Goal: Task Accomplishment & Management: Complete application form

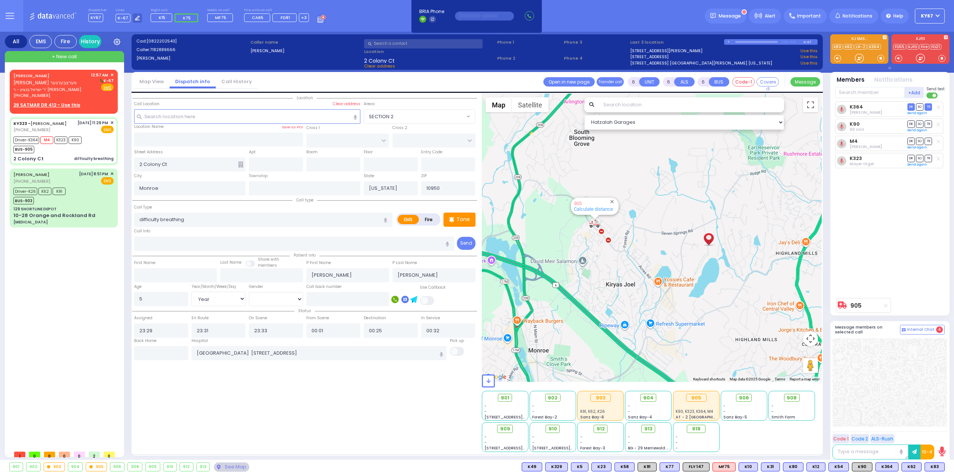
select select
select select "Year"
select select "[DEMOGRAPHIC_DATA]"
click at [52, 84] on span "[PERSON_NAME] ווערצבערגער" at bounding box center [44, 82] width 63 height 6
type input "2"
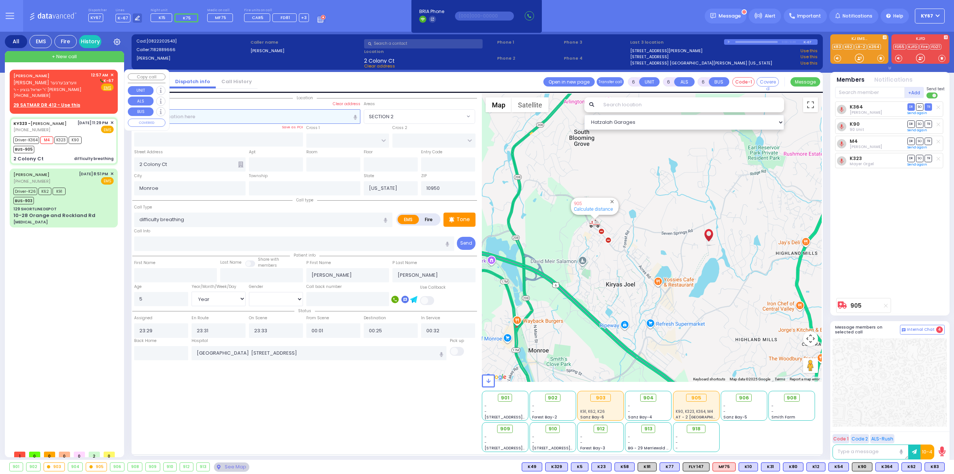
type input "1"
select select
radio input "true"
type input "[PERSON_NAME]"
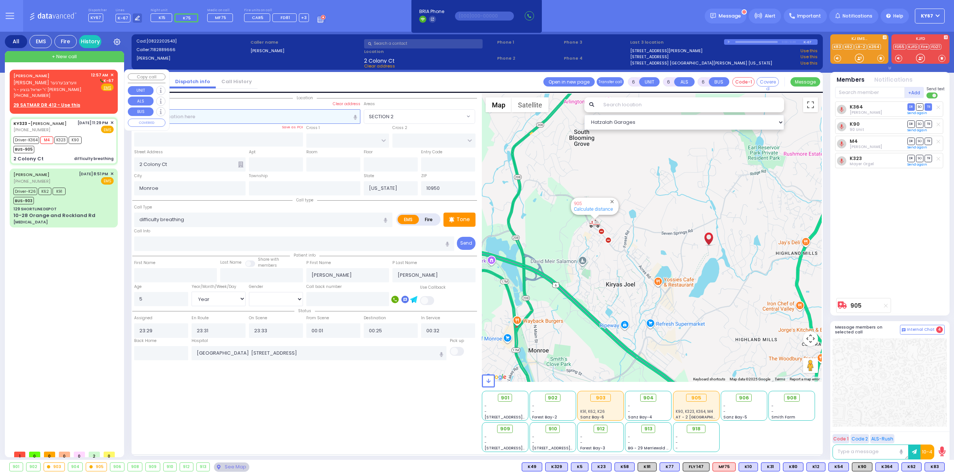
type input "[PERSON_NAME]"
select select
type input "00:57"
select select "Hatzalah Garages"
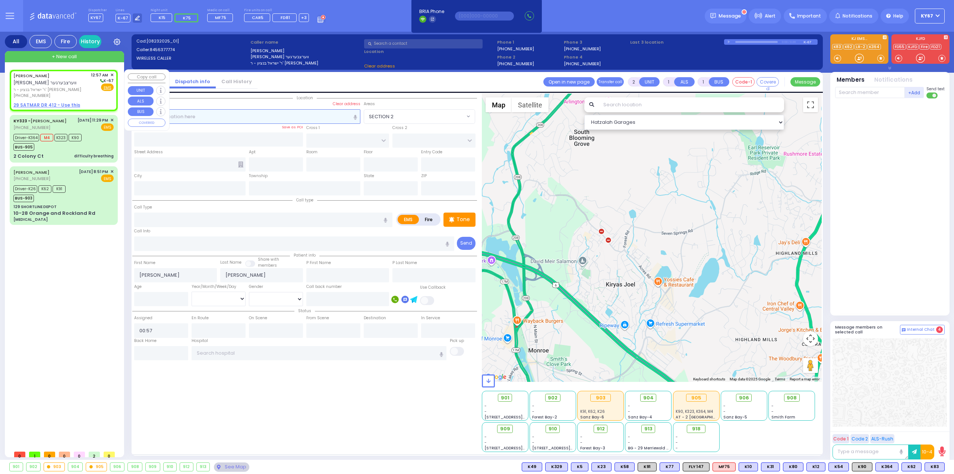
select select
radio input "true"
select select
select select "Hatzalah Garages"
click at [193, 120] on input "text" at bounding box center [247, 116] width 227 height 14
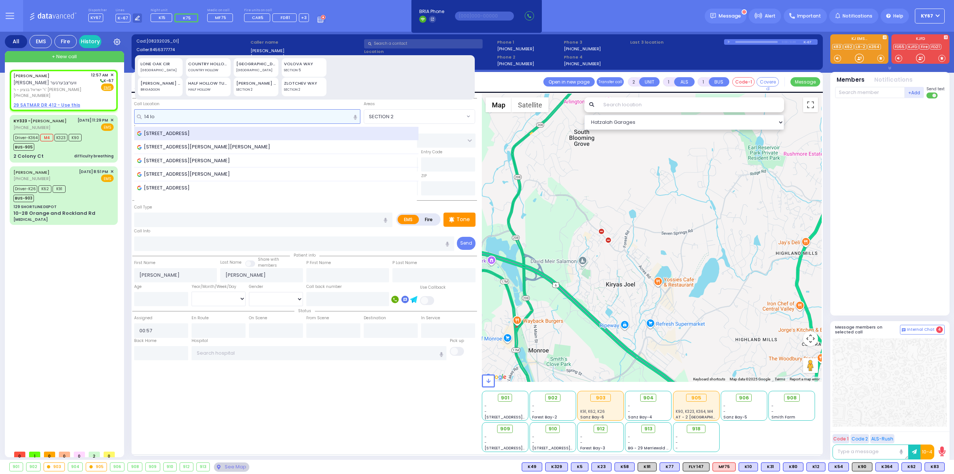
type input "14 lo"
click at [176, 130] on span "[STREET_ADDRESS]" at bounding box center [164, 133] width 55 height 7
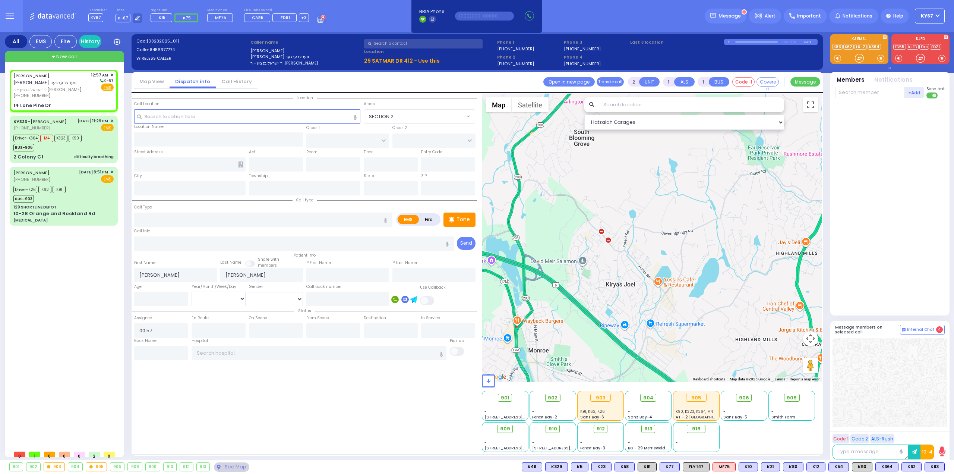
select select
radio input "true"
select select
select select "Hatzalah Garages"
type input "SCHUNEMUNK ST"
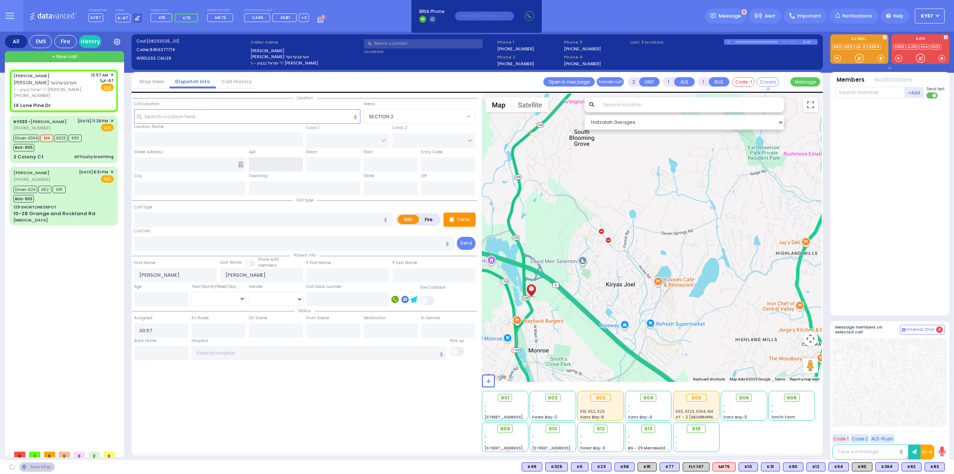
type input "14 Lone Pine Dr"
type input "Monroe"
type input "[US_STATE]"
type input "10950"
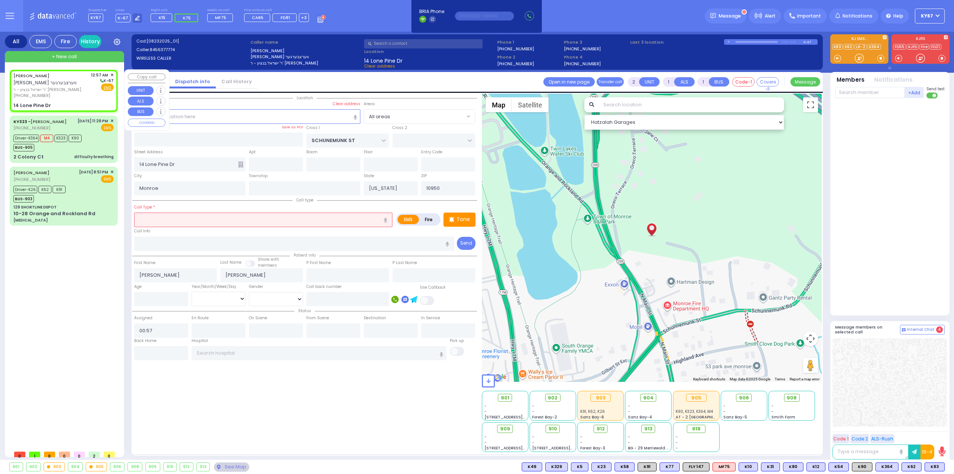
click at [90, 98] on div "[PERSON_NAME] [PERSON_NAME] ווערצבערגער ר' ישראל בנציון - ר' [PERSON_NAME] [PHO…" at bounding box center [63, 85] width 100 height 27
select select
radio input "true"
select select
select select "Hatzalah Garages"
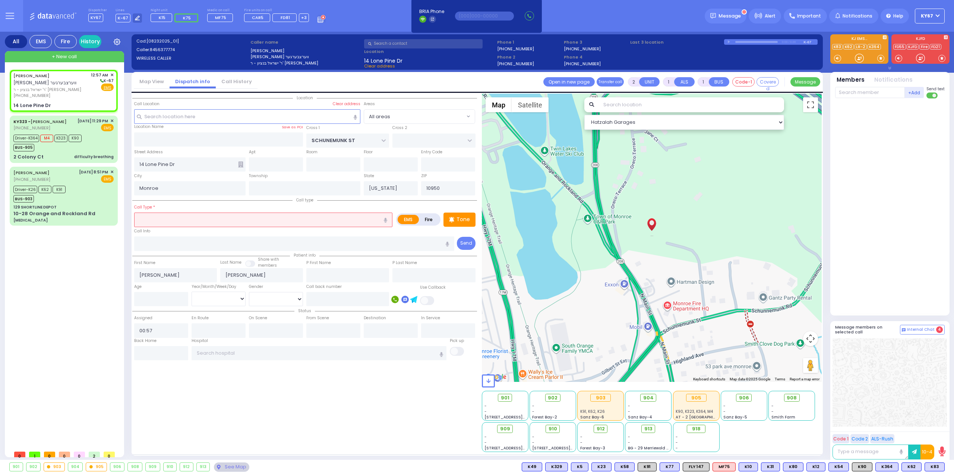
click at [165, 214] on input "text" at bounding box center [263, 219] width 258 height 14
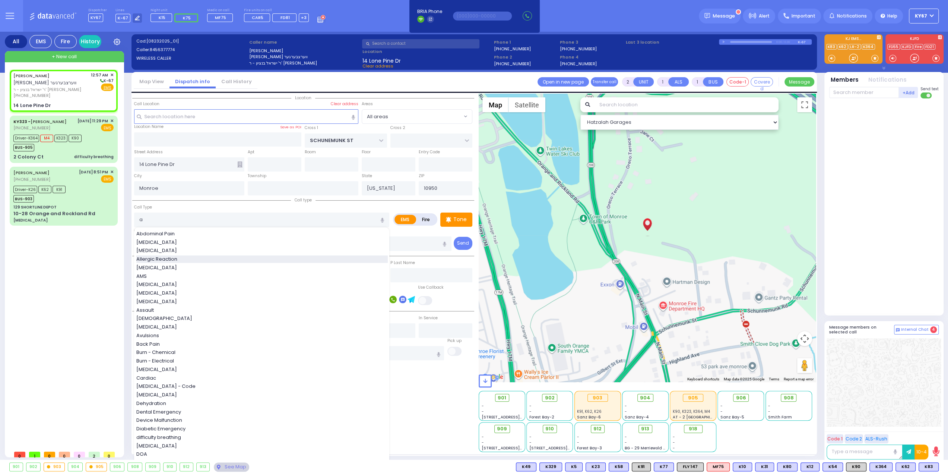
click at [178, 260] on span "Allergic Reaction" at bounding box center [158, 258] width 44 height 7
type input "Allergic Reaction"
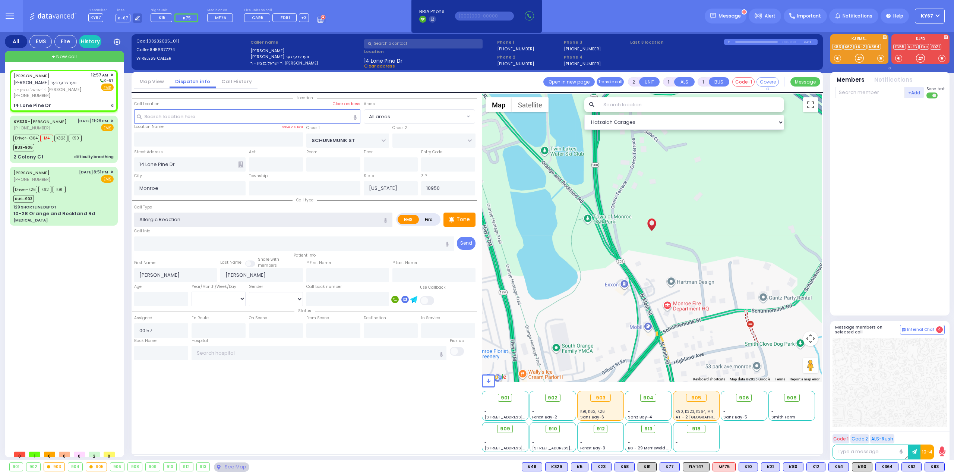
select select
radio input "true"
select select
select select "Hatzalah Garages"
click at [92, 270] on div "[PERSON_NAME] [PERSON_NAME] ווערצבערגער ר' ישראל בנציון - ר' [PERSON_NAME] [PHO…" at bounding box center [65, 258] width 111 height 377
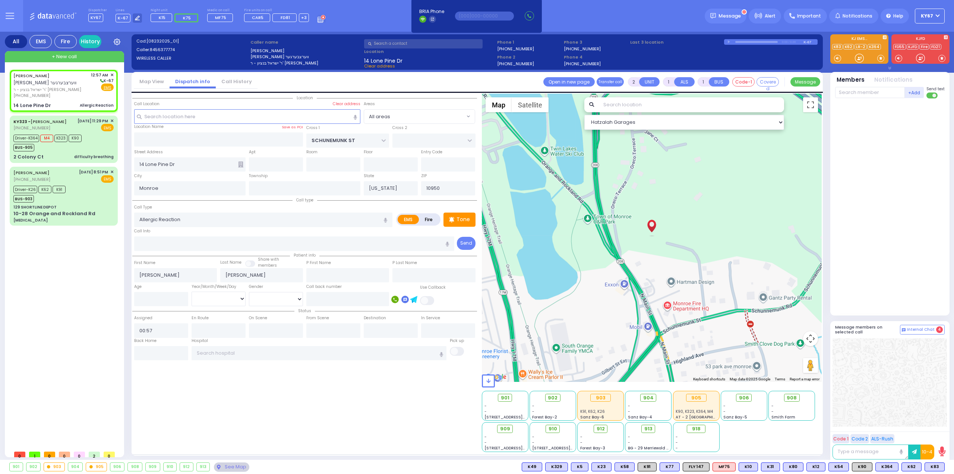
select select
radio input "true"
select select
select select "Hatzalah Garages"
click at [75, 198] on div "Driver-K26 K62 K91 BUS-903" at bounding box center [63, 193] width 100 height 19
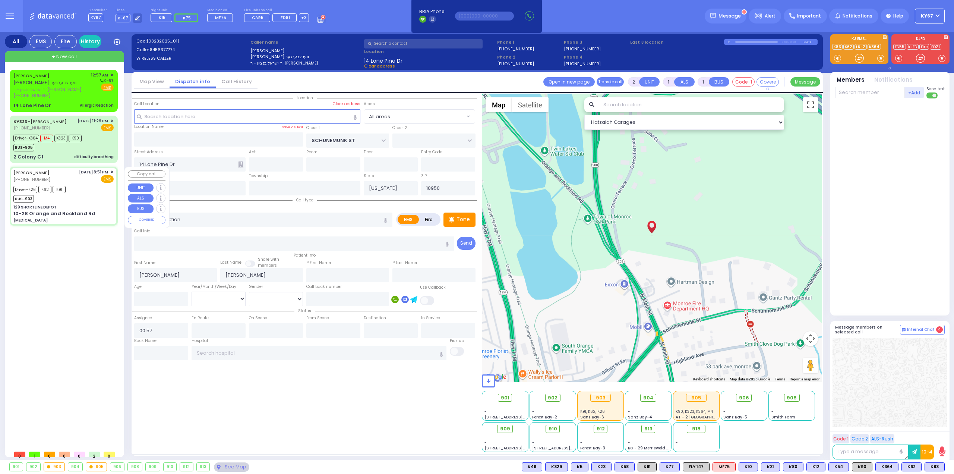
type input "6"
select select
type input "[MEDICAL_DATA]"
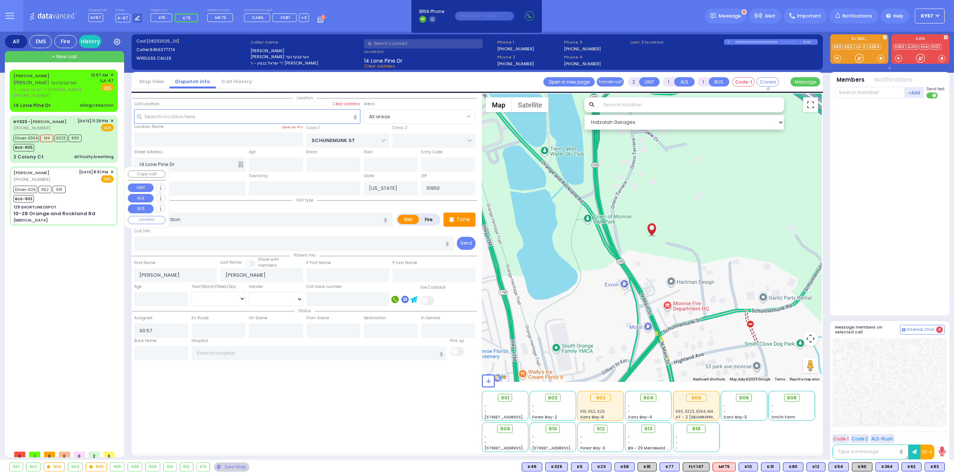
radio input "true"
type input "W69"
type input "Akiva"
type input "[PERSON_NAME]"
type input "89"
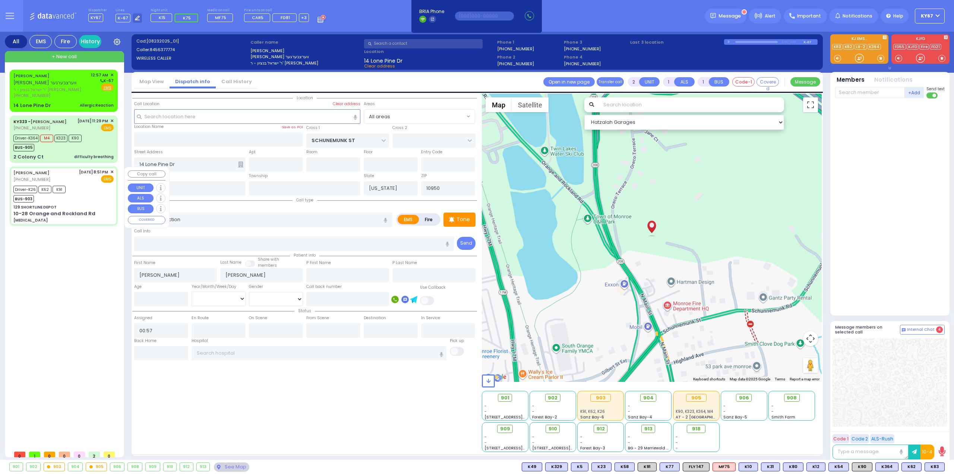
select select "Year"
select select "[DEMOGRAPHIC_DATA]"
type input "20:51"
type input "20:59"
type input "21:05"
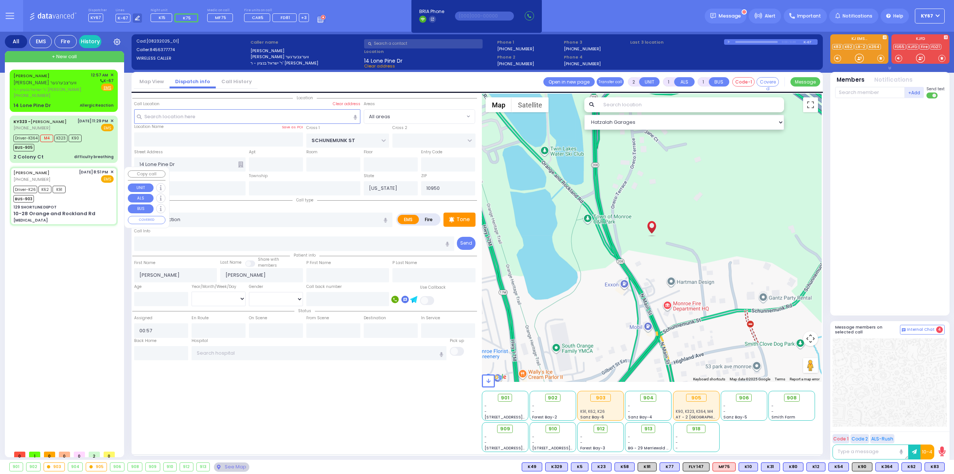
type input "21:09"
type input "22:45"
type input "23:18"
type input "[GEOGRAPHIC_DATA] ([GEOGRAPHIC_DATA])"
select select "Hatzalah Garages"
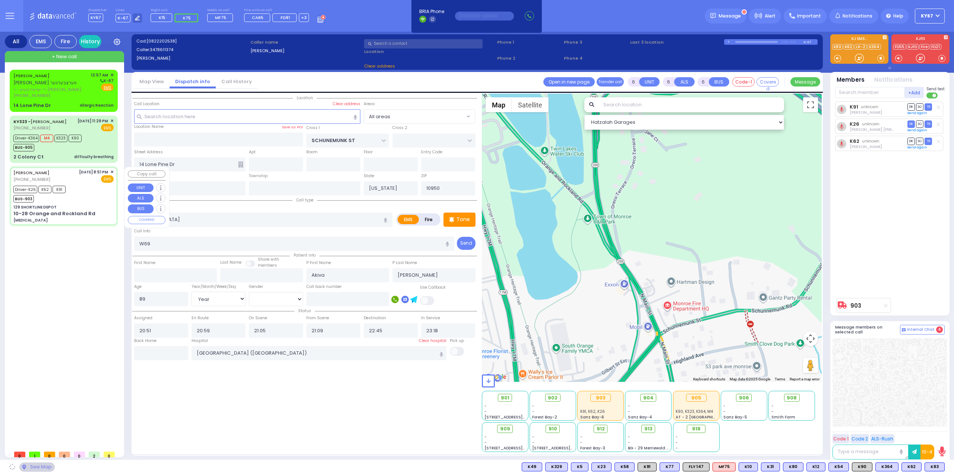
type input "129 SHORTLINE DEPOT"
type input "10-28 Orange and Rockland Rd"
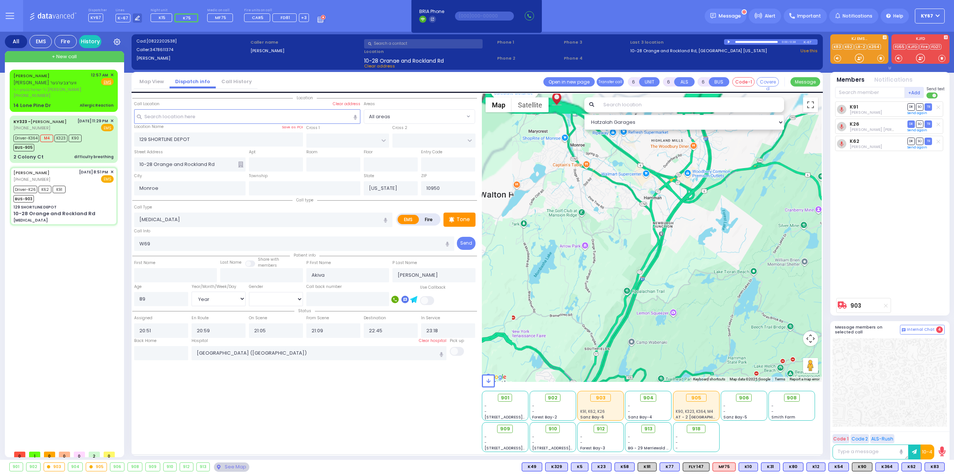
drag, startPoint x: 572, startPoint y: 184, endPoint x: 653, endPoint y: 280, distance: 125.6
click at [648, 280] on div "903 Calculate distance" at bounding box center [652, 238] width 340 height 288
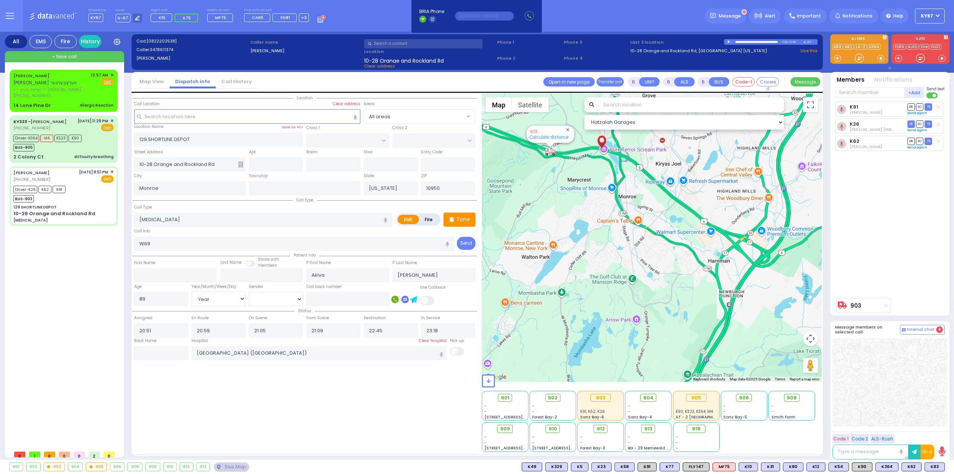
drag, startPoint x: 568, startPoint y: 201, endPoint x: 615, endPoint y: 284, distance: 94.8
click at [615, 284] on div "903 Calculate distance" at bounding box center [652, 238] width 340 height 288
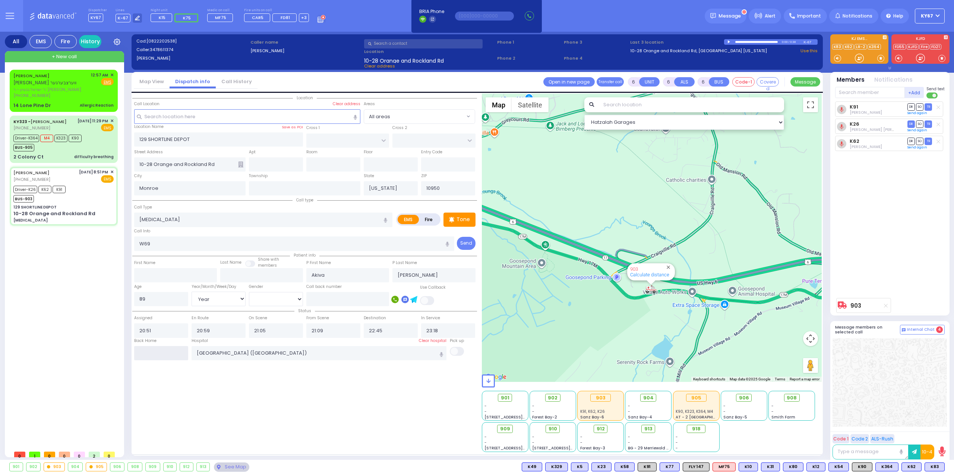
click at [158, 351] on input "text" at bounding box center [161, 353] width 54 height 14
click at [157, 351] on input "text" at bounding box center [161, 353] width 54 height 14
drag, startPoint x: 60, startPoint y: 105, endPoint x: 18, endPoint y: 108, distance: 41.8
click at [18, 108] on div "14 Lone Pine Dr Allergic Reaction" at bounding box center [63, 105] width 100 height 7
type input "2"
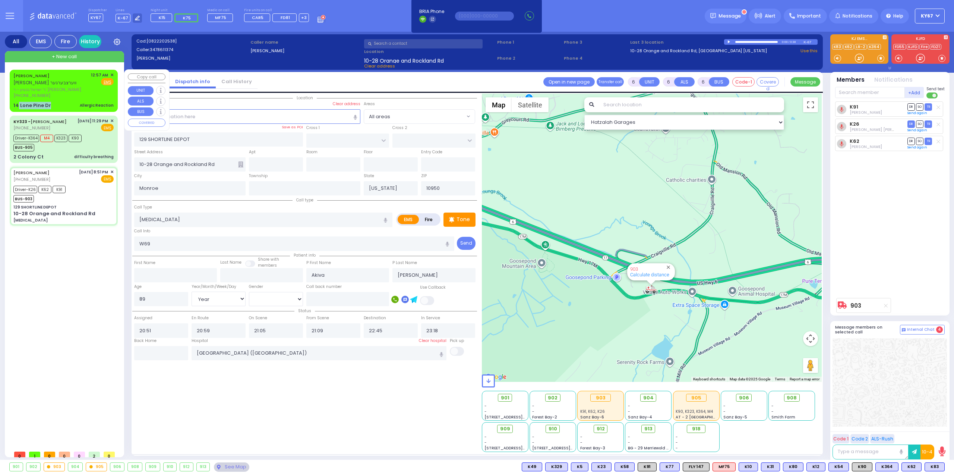
type input "1"
select select
type input "Allergic Reaction"
radio input "true"
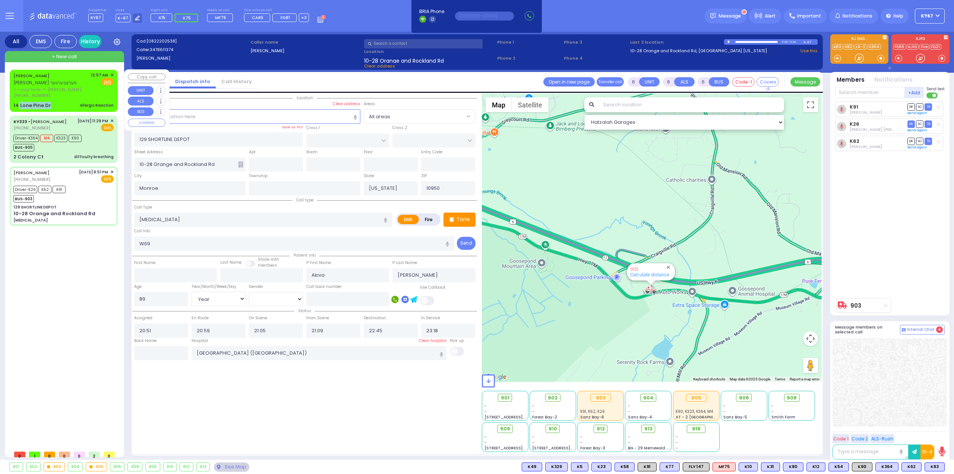
type input "[PERSON_NAME]"
select select
type input "00:57"
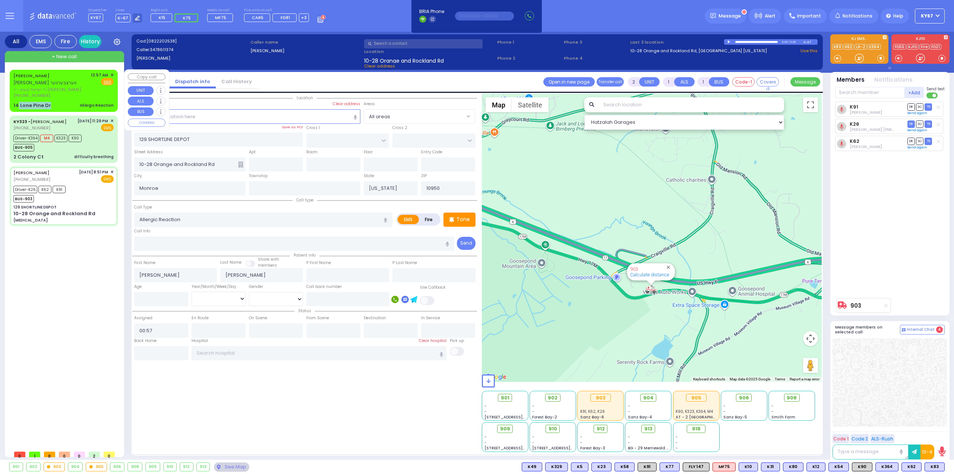
select select "Hatzalah Garages"
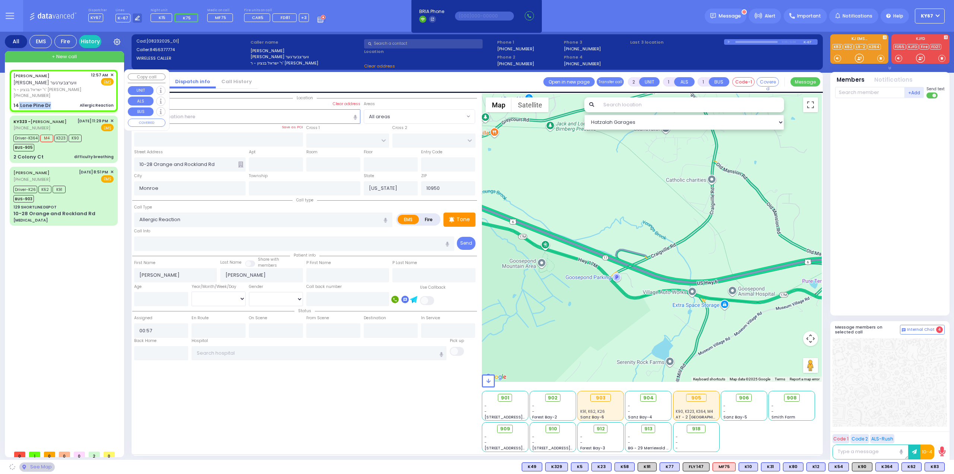
type input "SCHUNEMUNK ST"
type input "14 Lone Pine Dr"
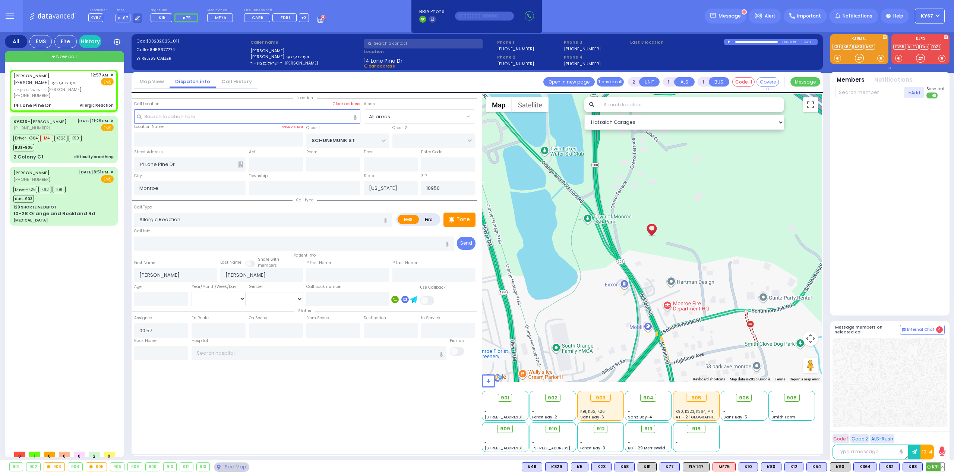
click at [933, 465] on span "K31" at bounding box center [935, 467] width 18 height 8
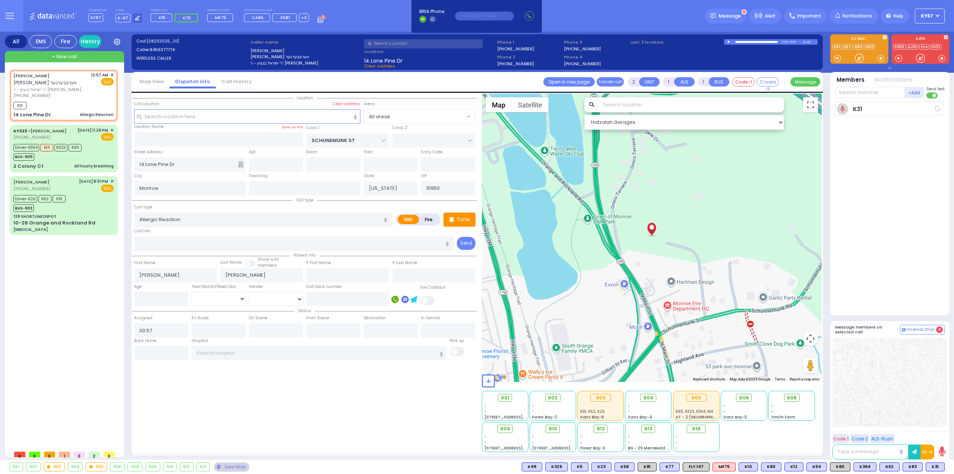
select select
radio input "true"
select select
type input "00:59"
select select "Hatzalah Garages"
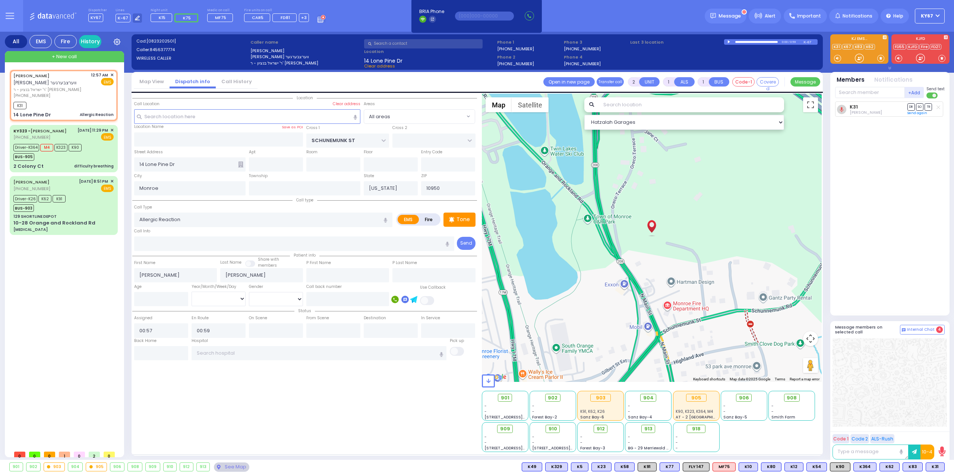
drag, startPoint x: 830, startPoint y: 363, endPoint x: 907, endPoint y: 419, distance: 96.0
click at [907, 419] on div at bounding box center [890, 382] width 114 height 88
click at [930, 463] on span "K83" at bounding box center [934, 467] width 19 height 8
select select
radio input "true"
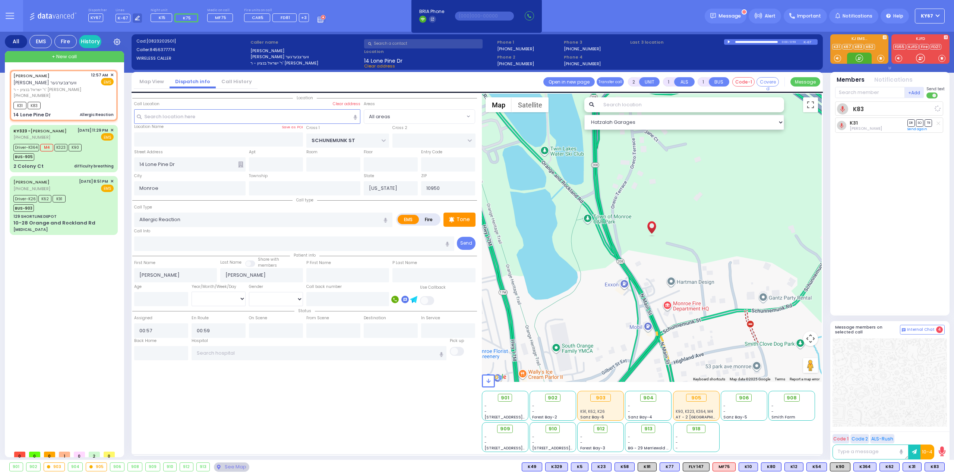
select select
select select "Hatzalah Garages"
click at [856, 93] on input "text" at bounding box center [870, 92] width 70 height 11
type input "47"
select select
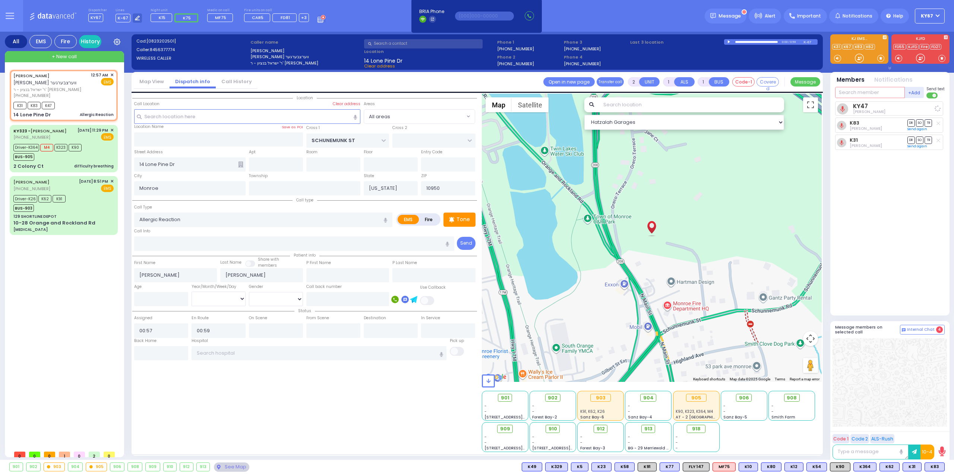
radio input "true"
select select
select select "Hatzalah Garages"
click at [843, 467] on span "K90" at bounding box center [840, 467] width 20 height 8
select select
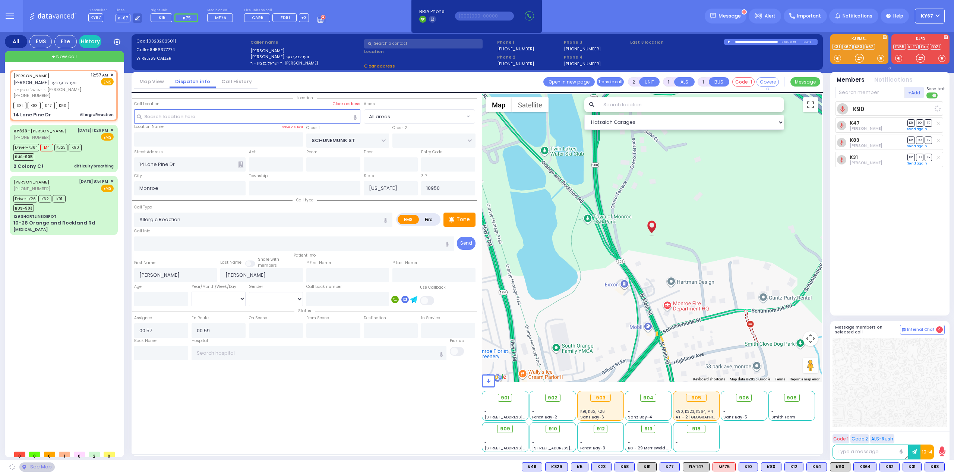
radio input "true"
select select
select select "Hatzalah Garages"
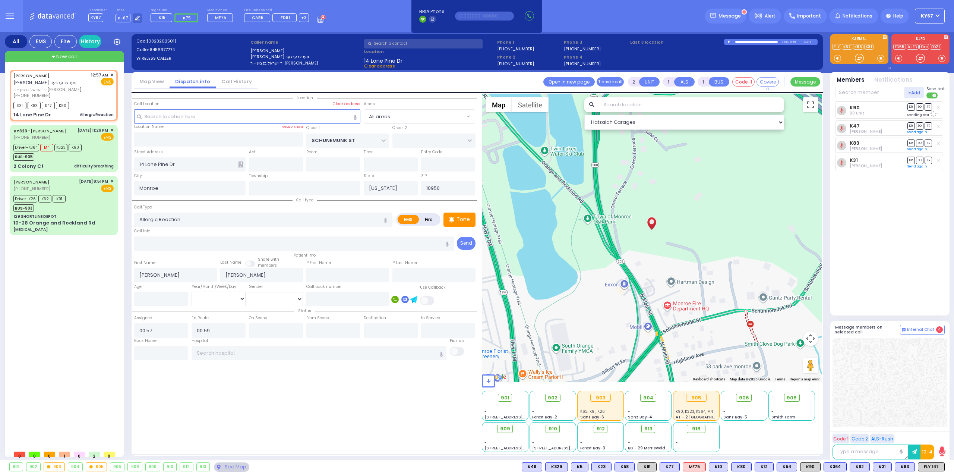
click at [870, 347] on div at bounding box center [890, 382] width 114 height 88
type input "6"
select select
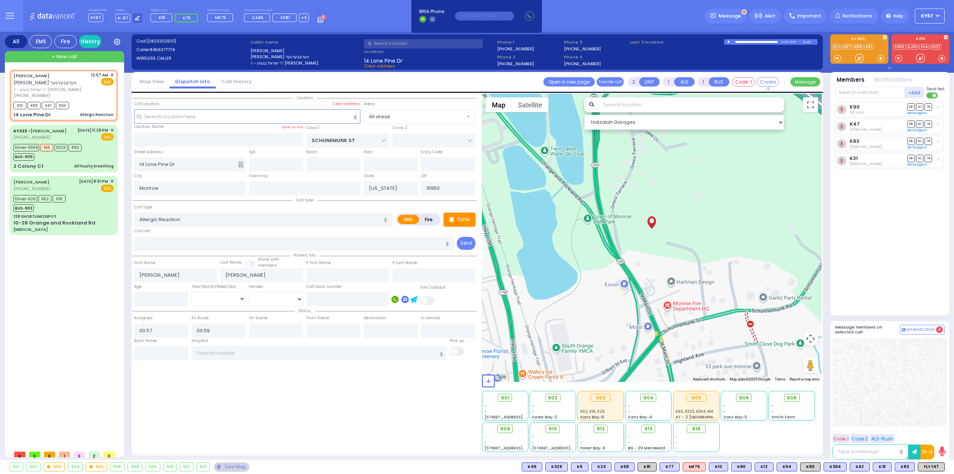
radio input "true"
type input "Unknown"
select select "Year"
select select "Hatzalah Garages"
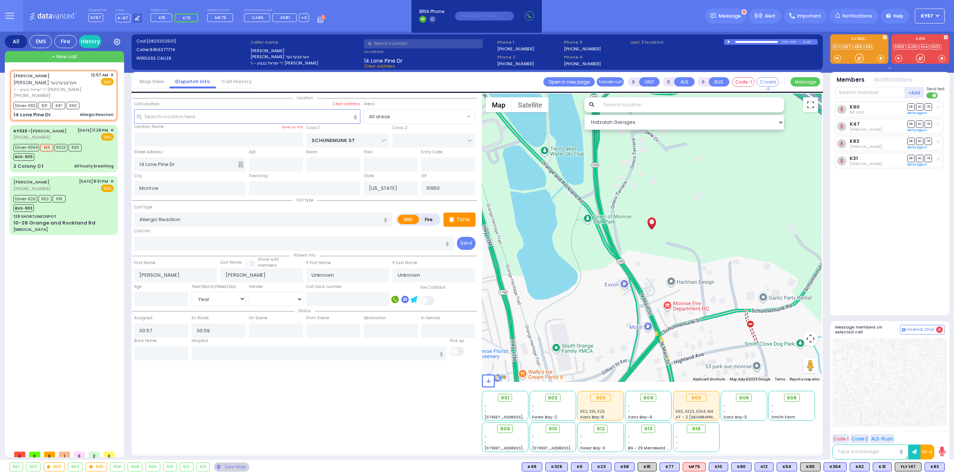
select select
radio input "true"
select select "Year"
select select "Hatzalah Garages"
select select
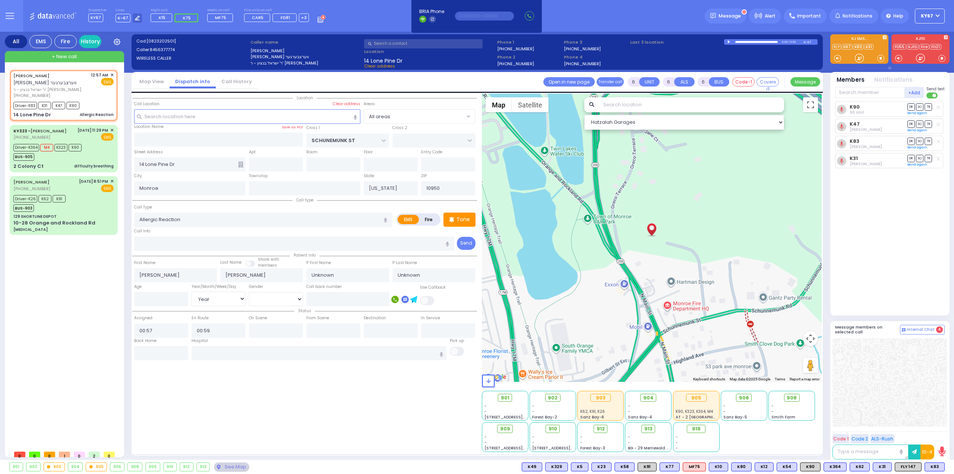
radio input "true"
select select "Year"
select select "Hatzalah Garages"
select select
radio input "true"
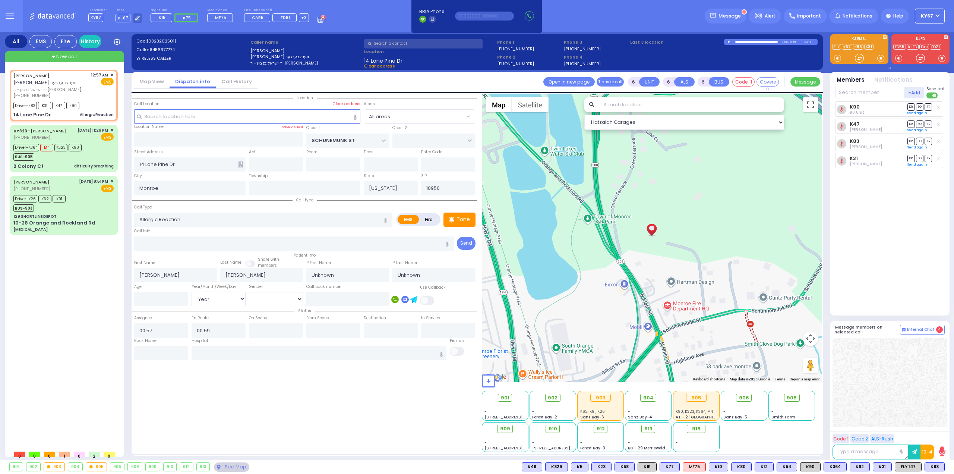
select select "Year"
select select "Hatzalah Garages"
select select
radio input "true"
select select "Year"
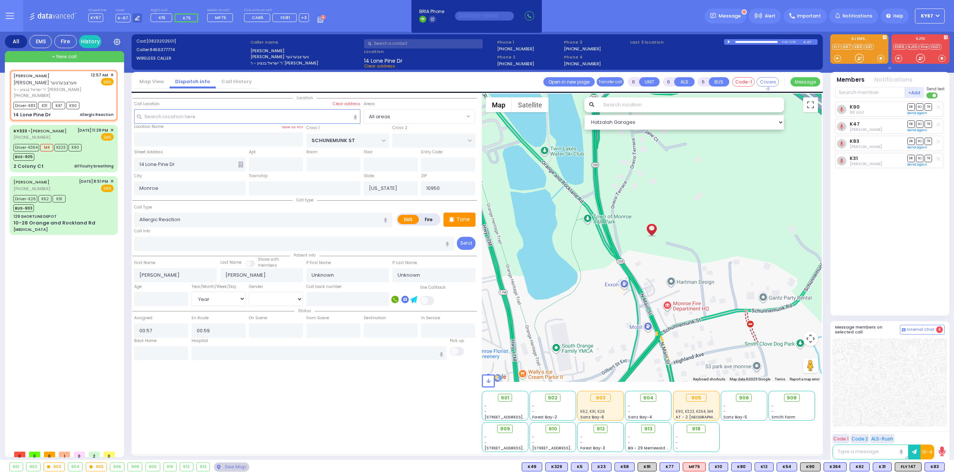
select select "Hatzalah Garages"
select select
radio input "true"
select select "Year"
type input "01:05"
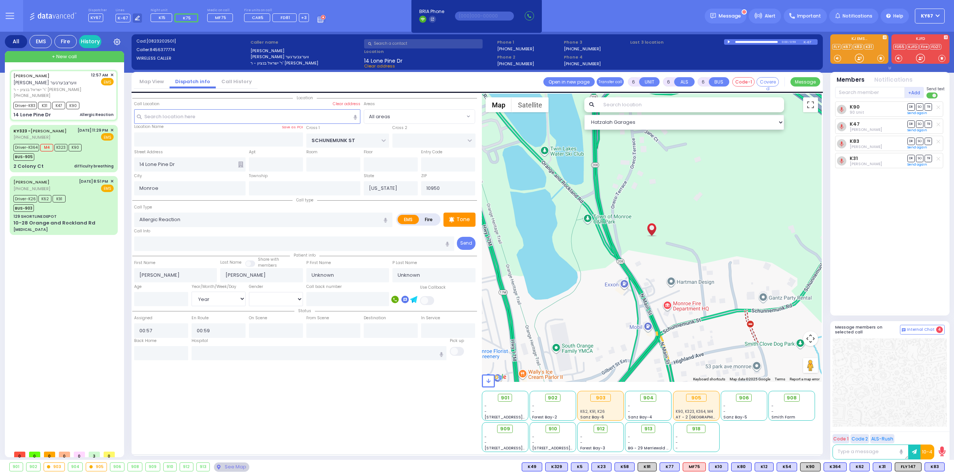
type input "01:20"
select select "Hatzalah Garages"
select select
radio input "true"
select select "Year"
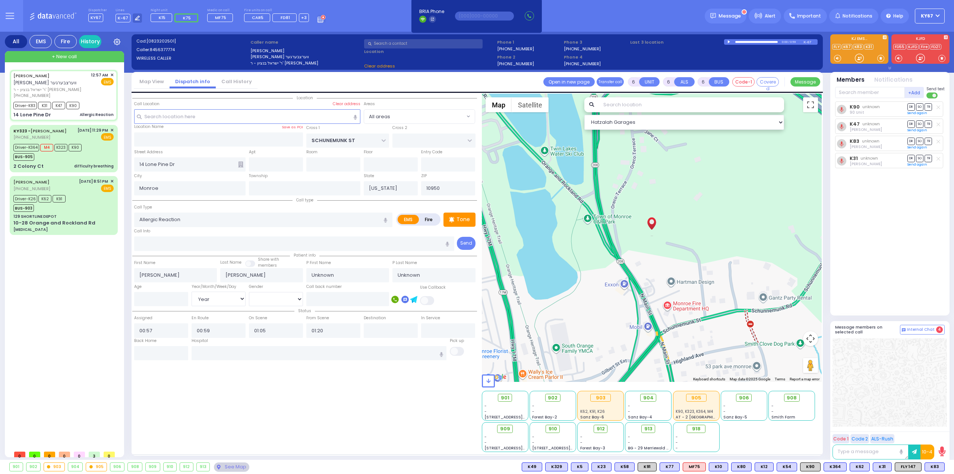
select select "Hatzalah Garages"
select select
radio input "true"
type input "[PERSON_NAME]"
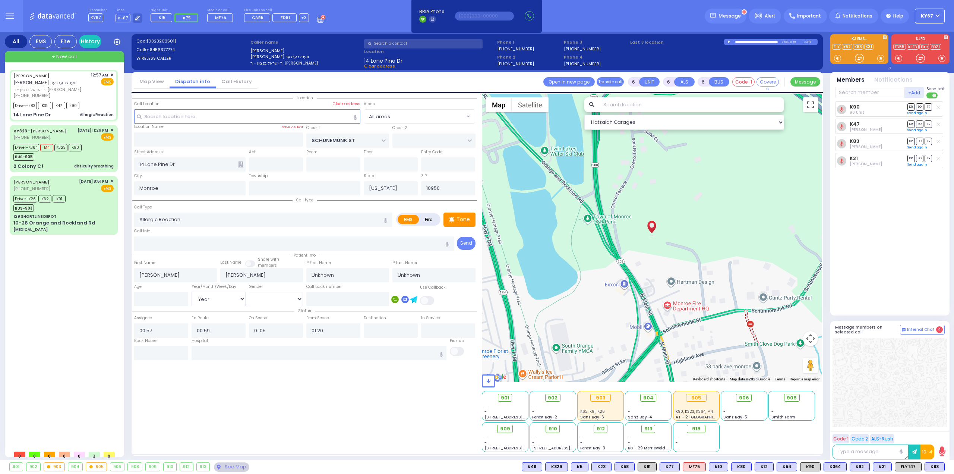
type input "1"
select select "Year"
select select "[DEMOGRAPHIC_DATA]"
select select "Hatzalah Garages"
